Goal: Transaction & Acquisition: Download file/media

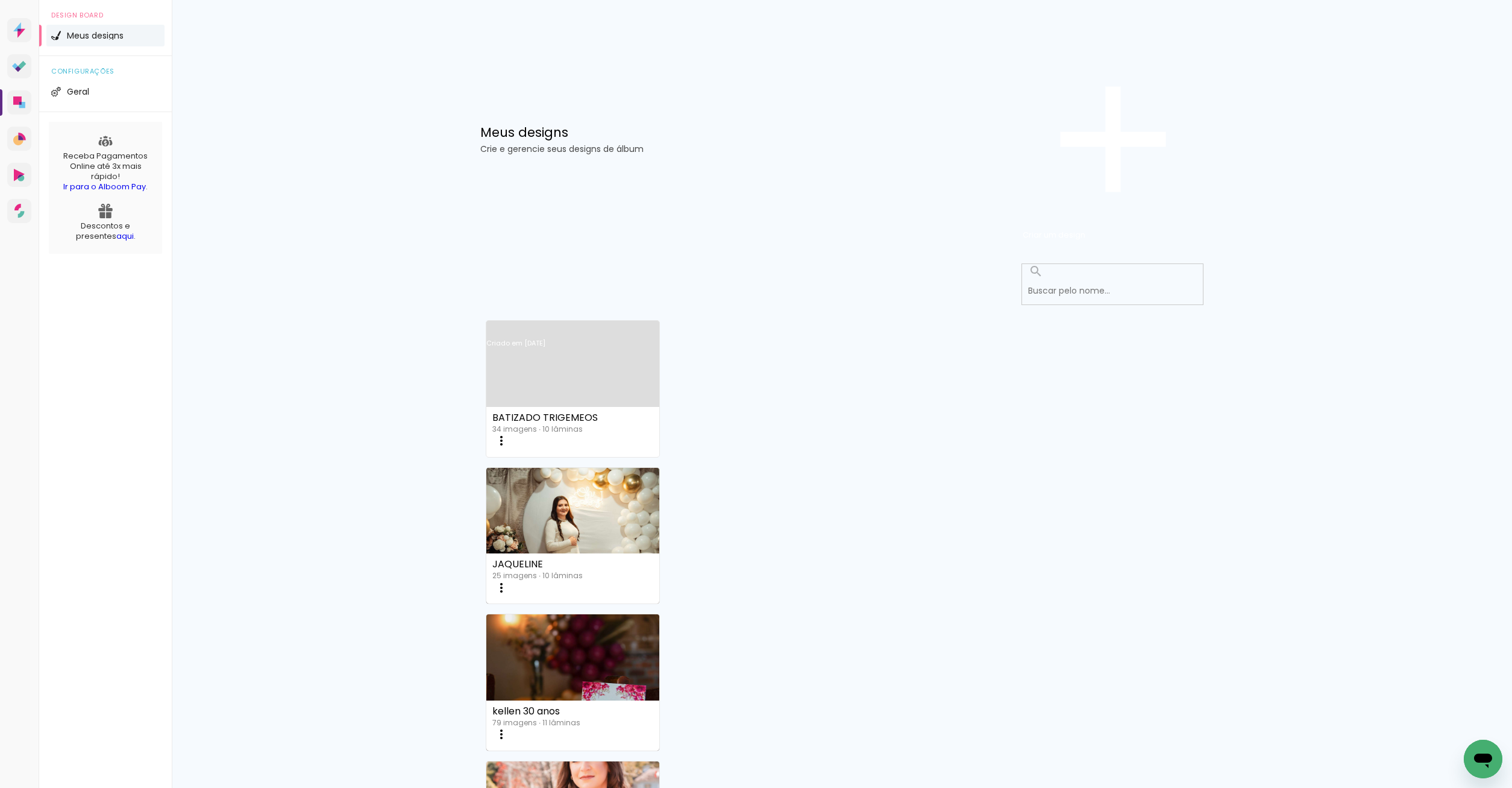
click at [616, 325] on link "Criado em [DATE]" at bounding box center [573, 359] width 173 height 68
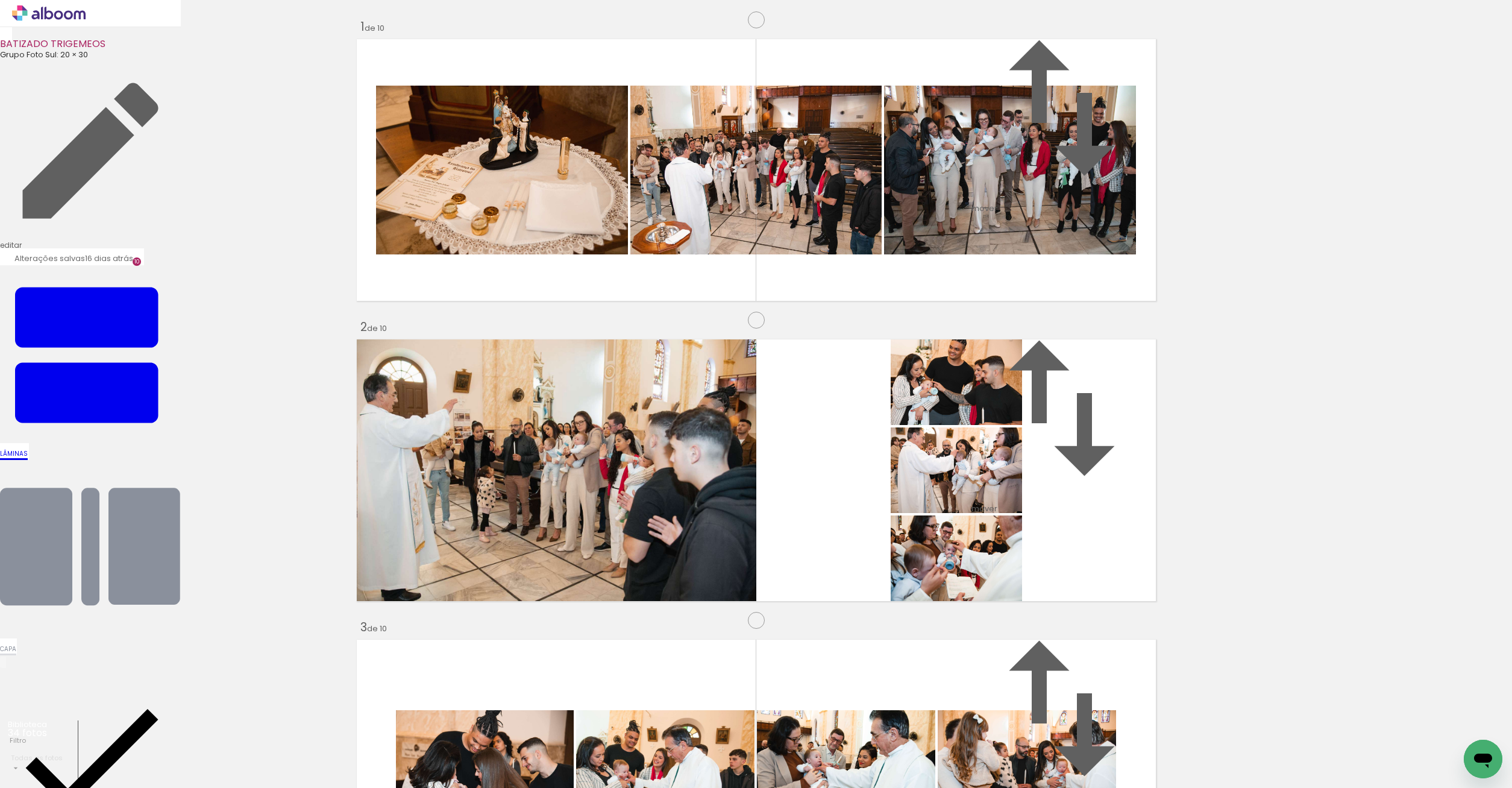
scroll to position [2697, 0]
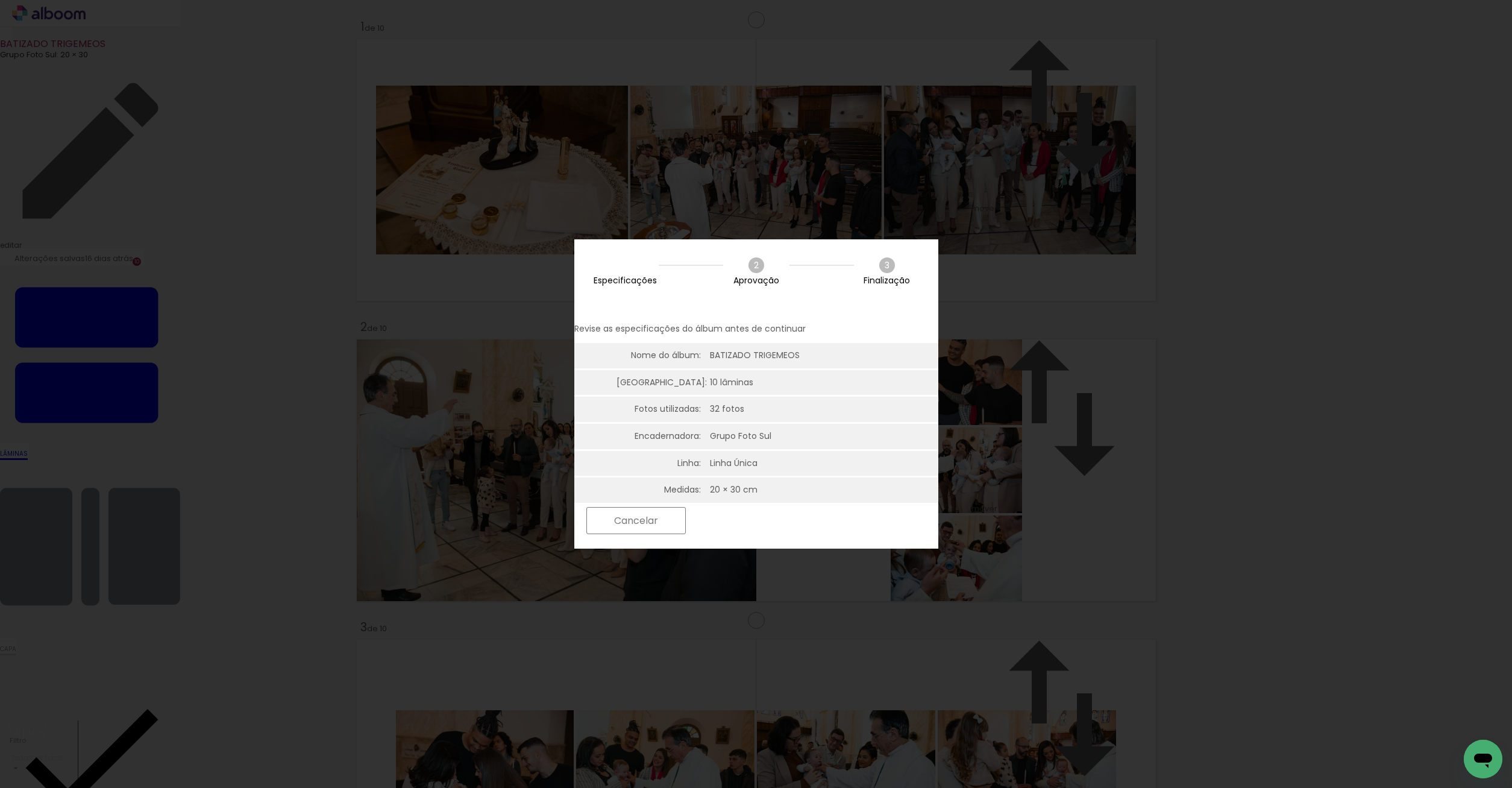
click at [785, 519] on paper-button "Próximo" at bounding box center [738, 520] width 93 height 26
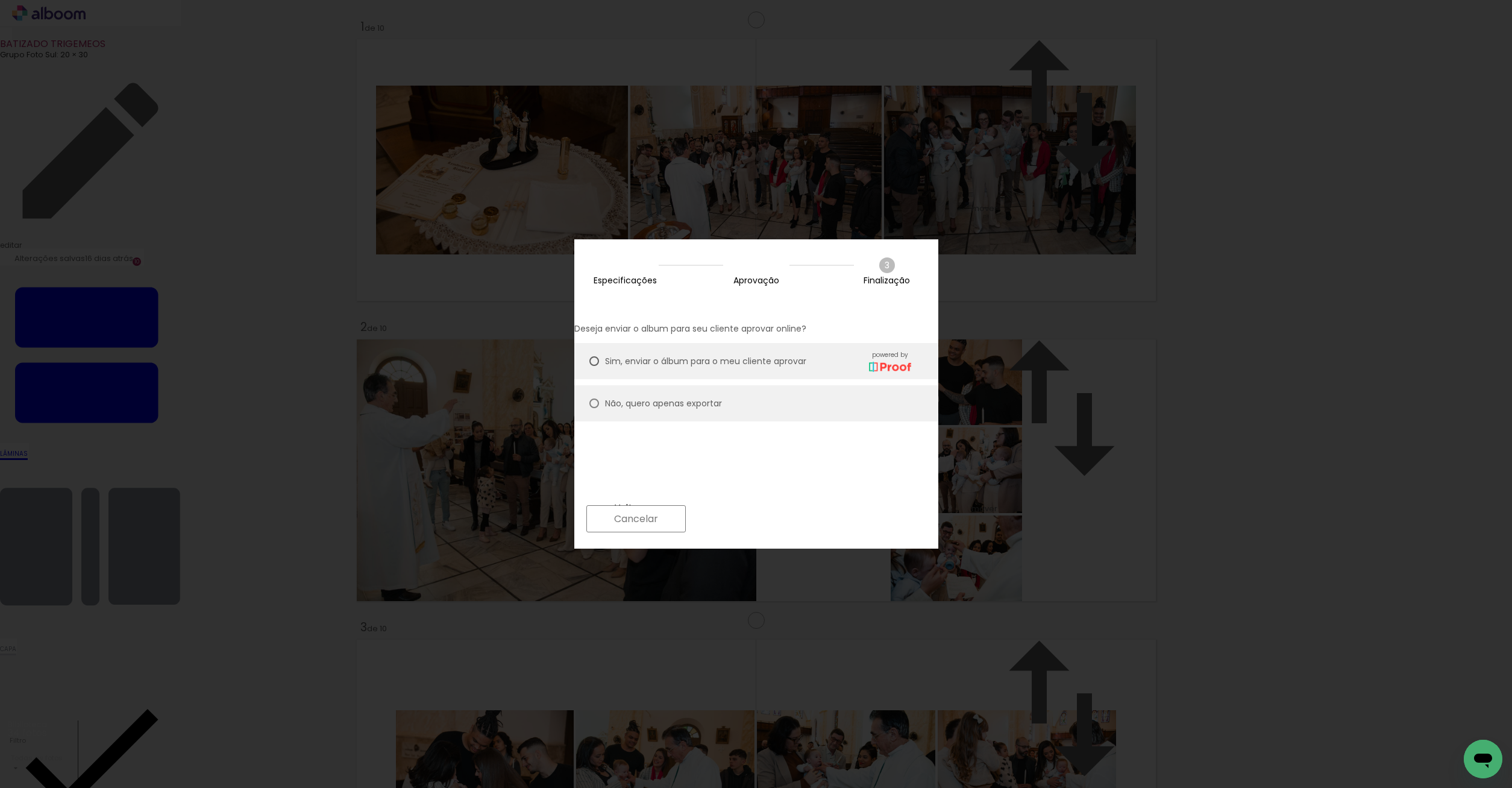
click at [756, 385] on paper-radio-button "Não, quero apenas exportar" at bounding box center [756, 403] width 364 height 36
type paper-radio-button "on"
click at [785, 516] on paper-button "Próximo" at bounding box center [738, 519] width 93 height 26
type input "Alta, 300 DPI"
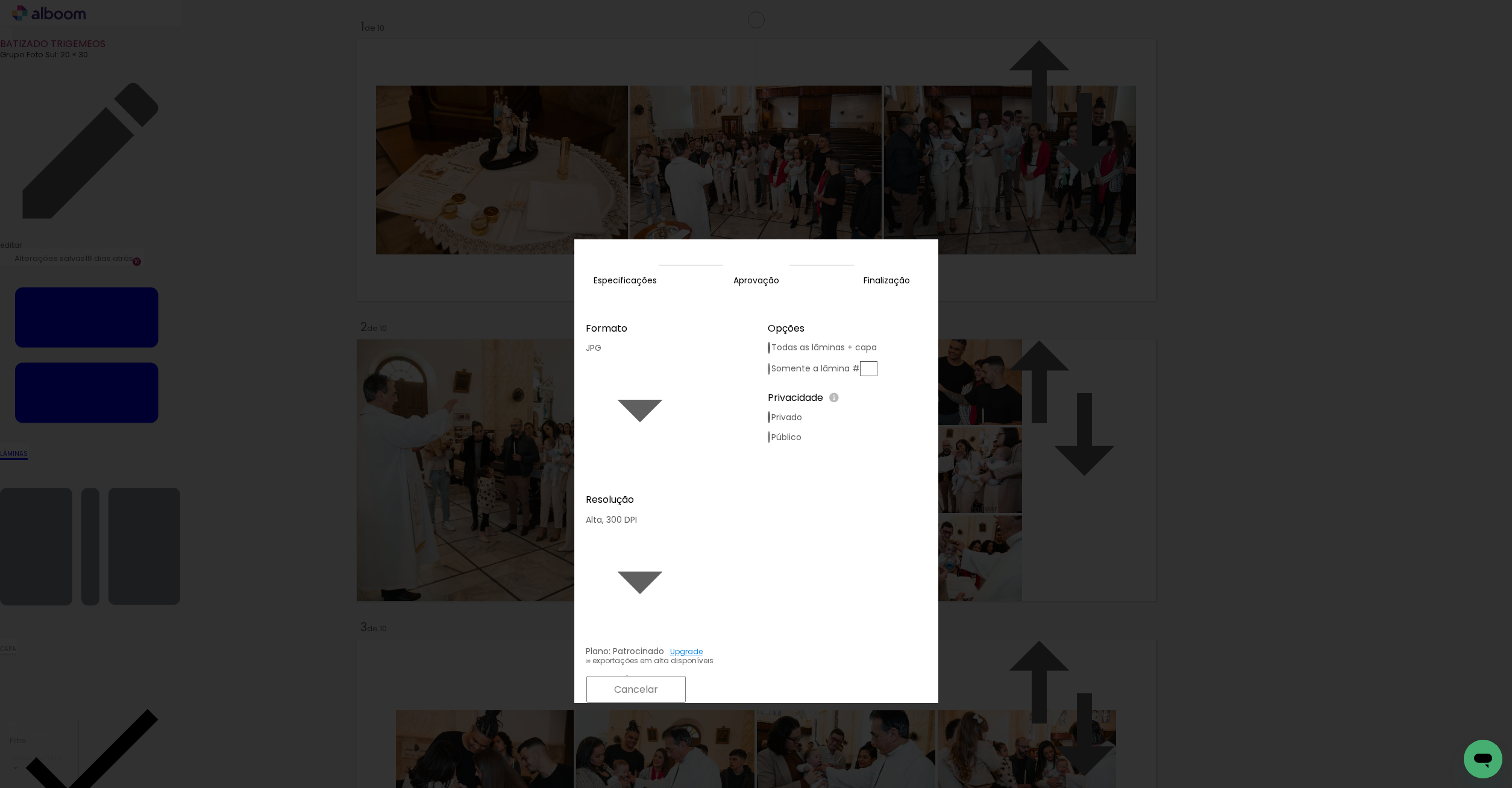
click at [0, 0] on slot "Exportar" at bounding box center [0, 0] width 0 height 0
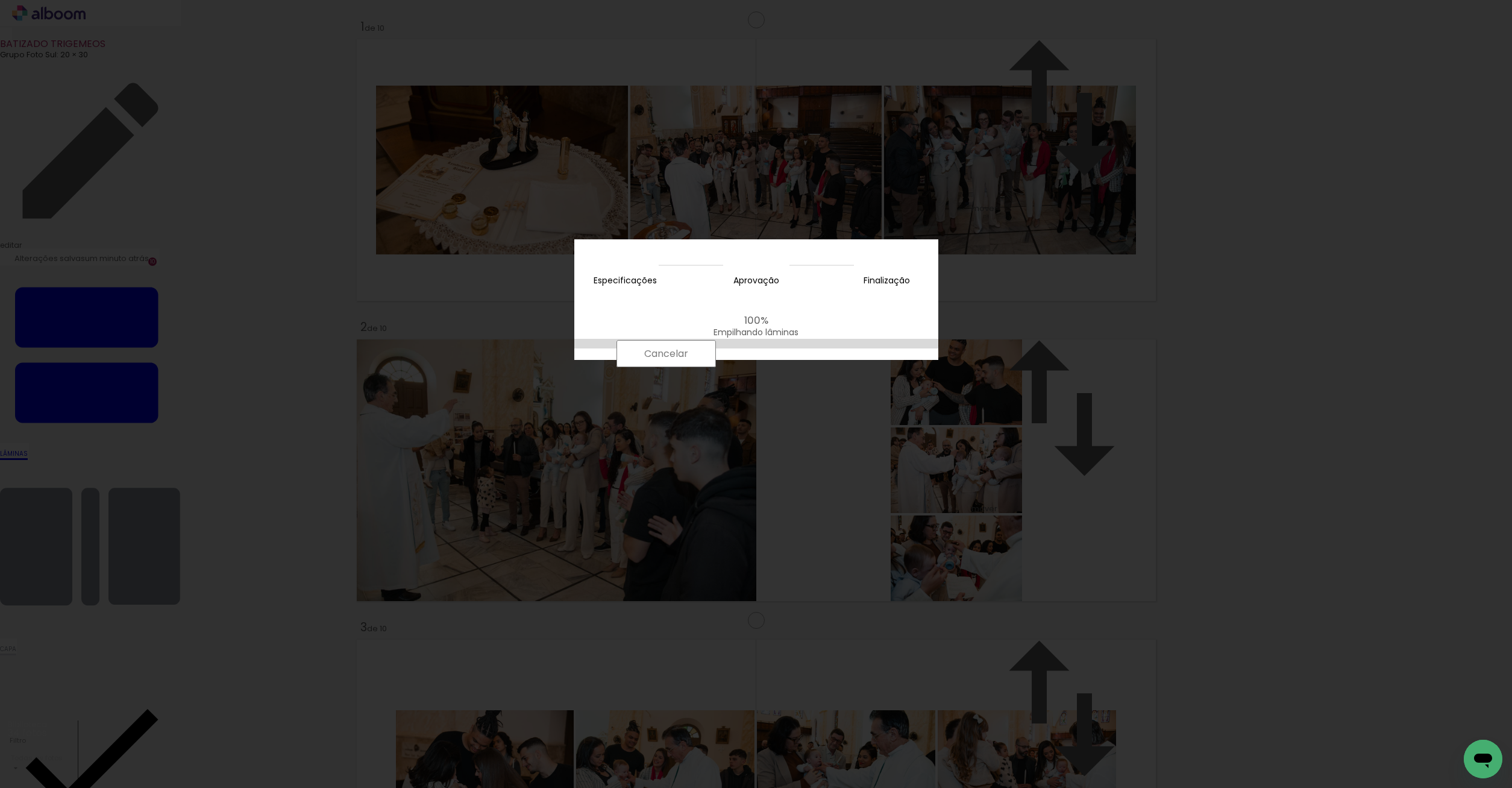
scroll to position [2697, 0]
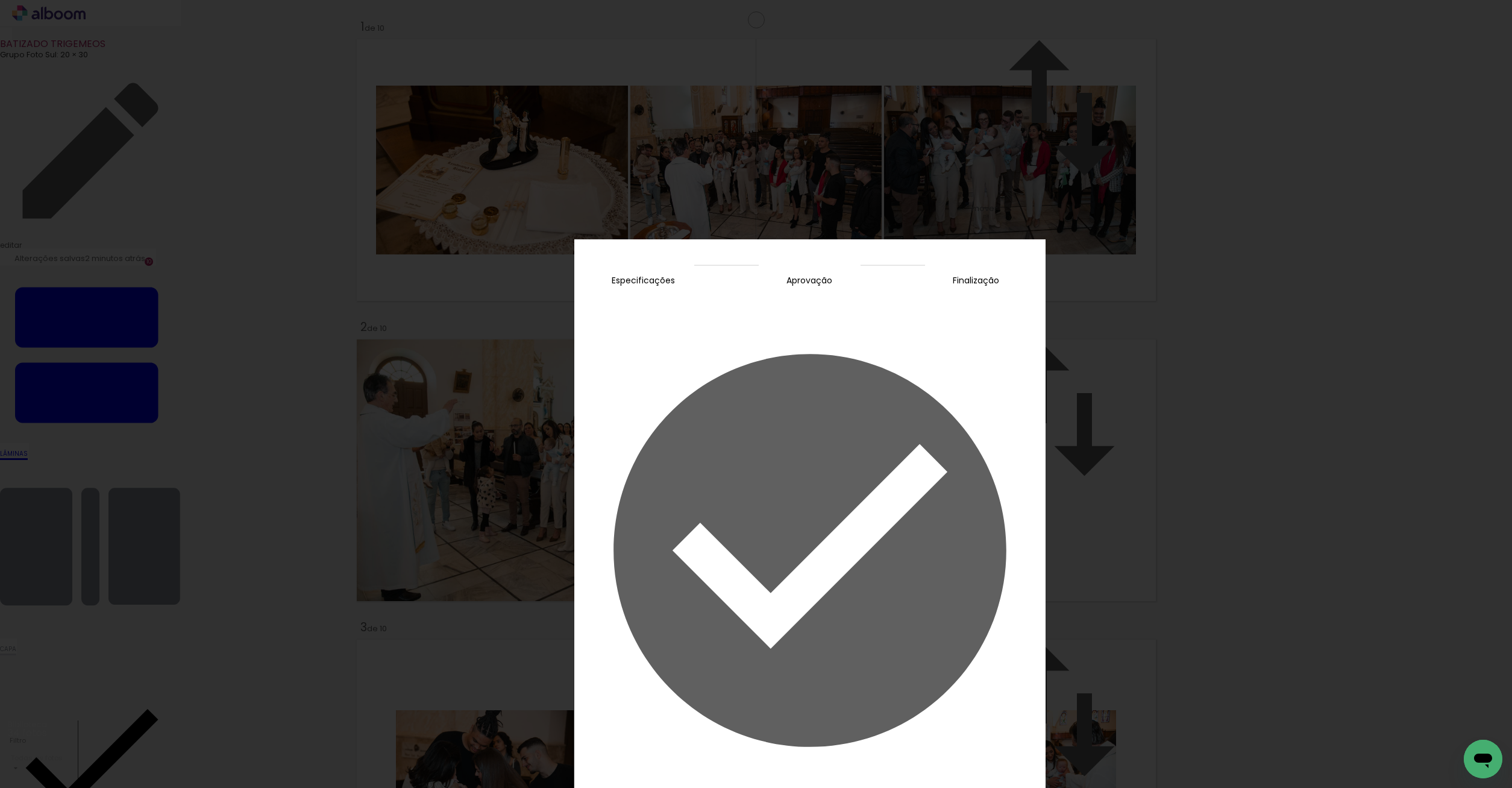
scroll to position [2697, 0]
click at [0, 0] on slot "Concluir" at bounding box center [0, 0] width 0 height 0
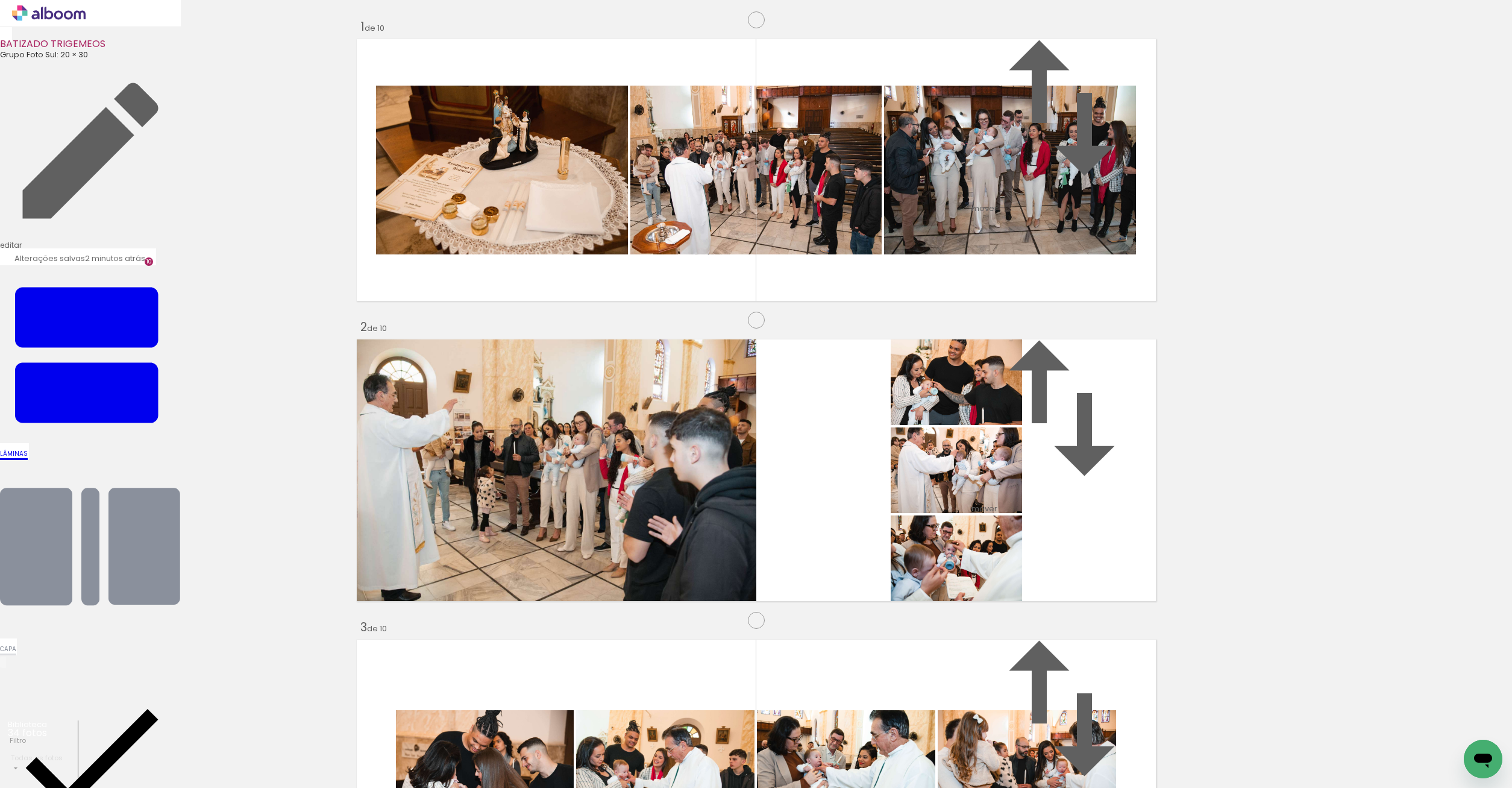
click at [181, 22] on div "› Editor de álbum" at bounding box center [90, 13] width 181 height 27
